Goal: Task Accomplishment & Management: Complete application form

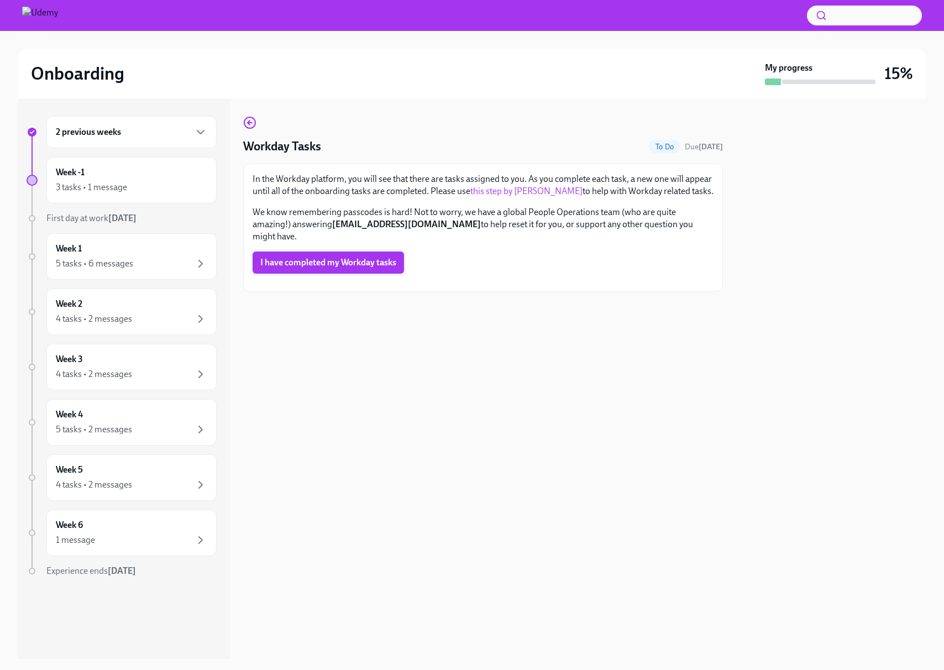
click at [382, 257] on span "I have completed my Workday tasks" at bounding box center [328, 262] width 136 height 11
click at [345, 258] on button "I have completed my Workday tasks" at bounding box center [328, 263] width 151 height 22
click at [473, 99] on div "Workday Tasks Done Due today In the Workday platform, you will see that there a…" at bounding box center [483, 378] width 480 height 561
click at [156, 181] on div "3 tasks • 1 message" at bounding box center [131, 187] width 151 height 13
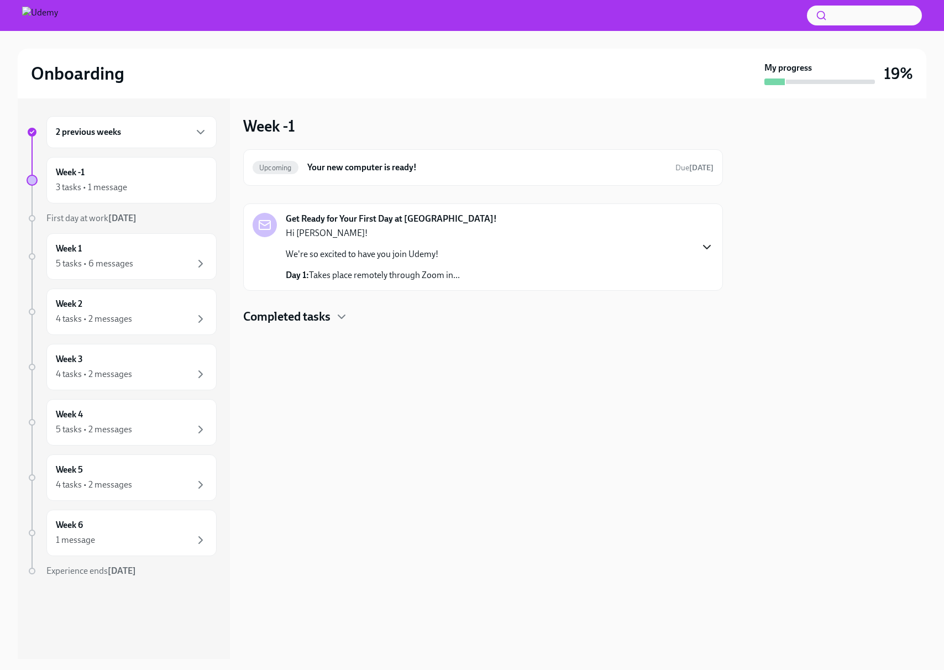
click at [706, 249] on icon "button" at bounding box center [706, 246] width 13 height 13
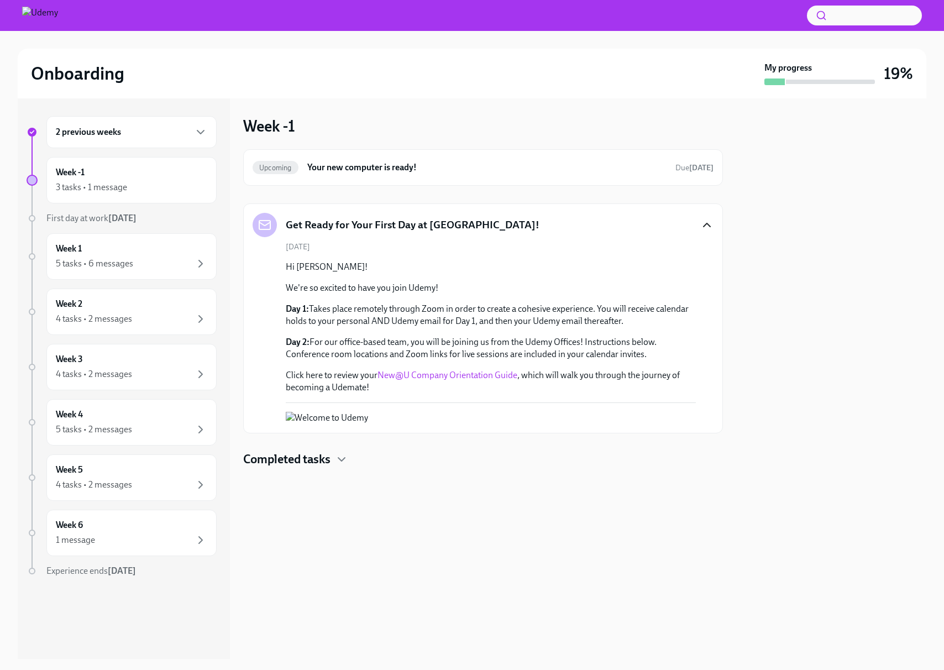
scroll to position [2, 0]
